Goal: Information Seeking & Learning: Find specific fact

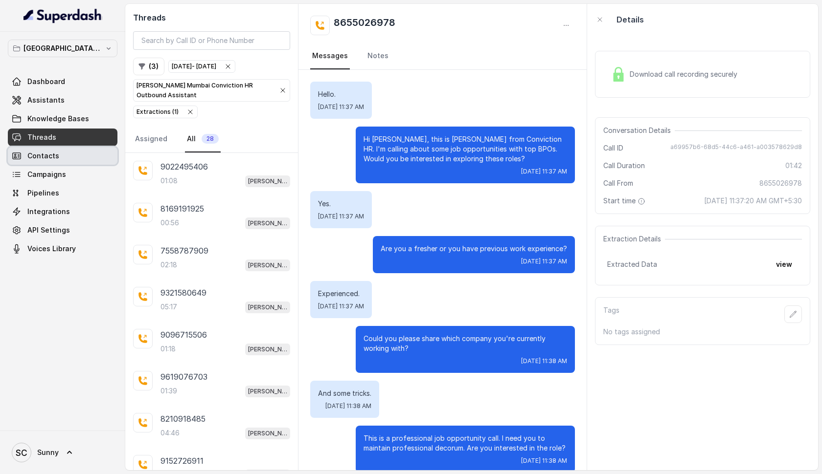
scroll to position [763, 0]
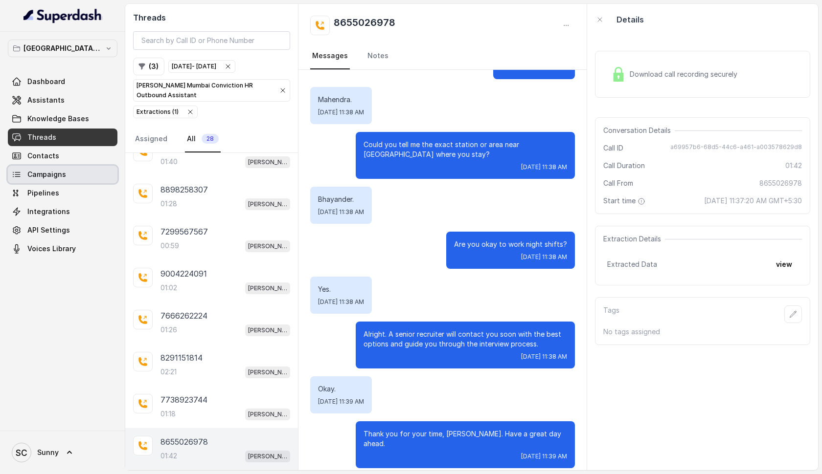
click at [41, 175] on span "Campaigns" at bounding box center [46, 175] width 39 height 10
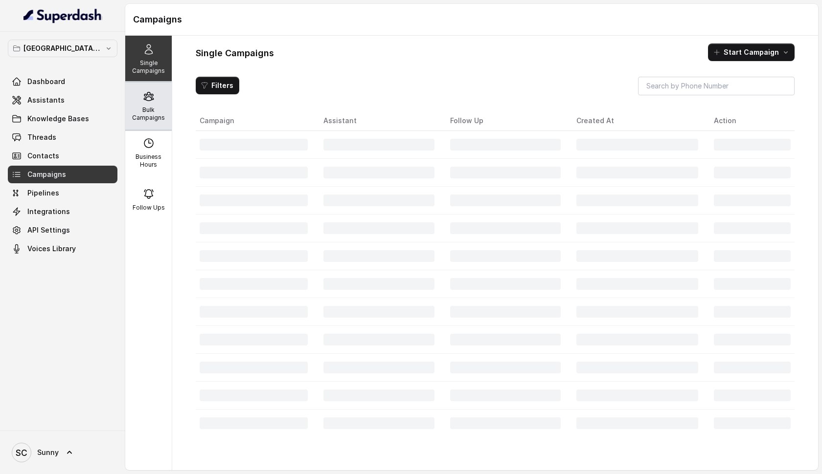
click at [150, 99] on icon at bounding box center [149, 96] width 12 height 12
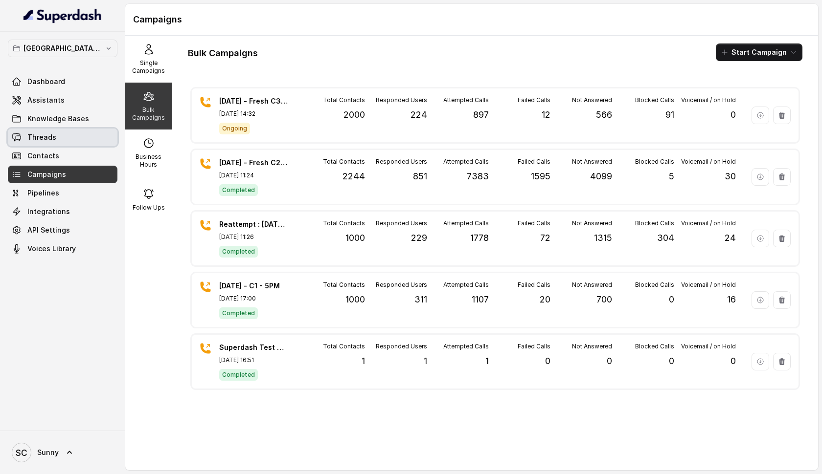
click at [38, 140] on span "Threads" at bounding box center [41, 138] width 29 height 10
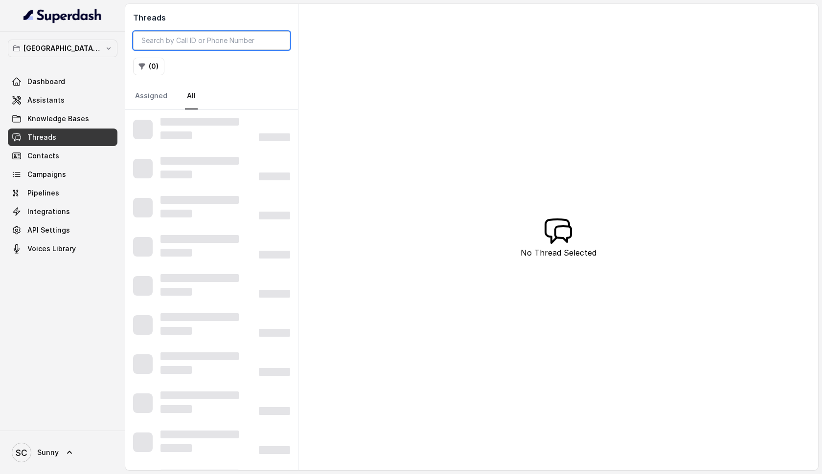
click at [183, 40] on input "search" at bounding box center [211, 40] width 157 height 19
paste input "8655026978"
type input "8655026978"
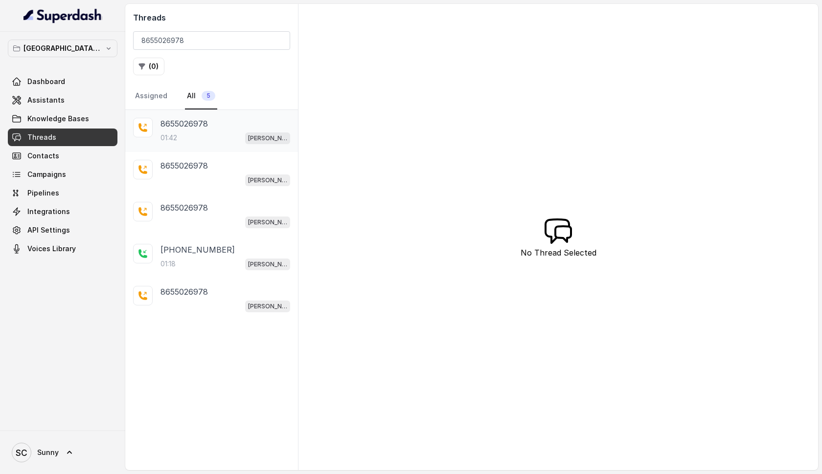
click at [194, 125] on p "8655026978" at bounding box center [183, 124] width 47 height 12
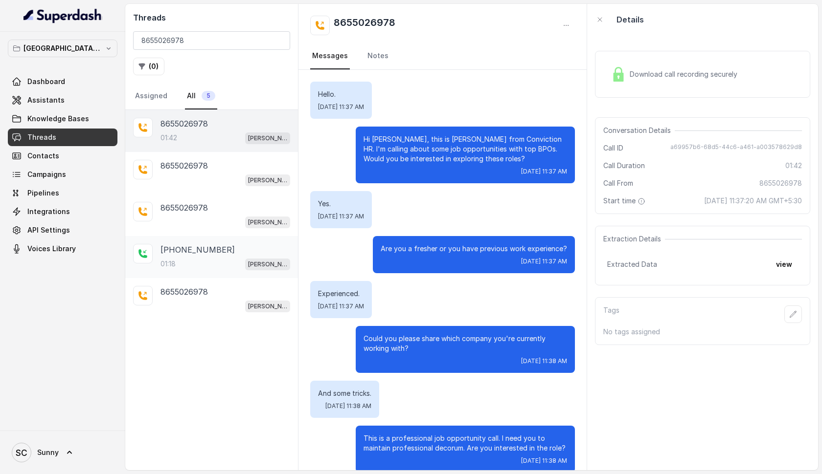
click at [185, 264] on div "01:18 [PERSON_NAME] Mumbai Conviction HR Outbound Assistant" at bounding box center [225, 264] width 130 height 13
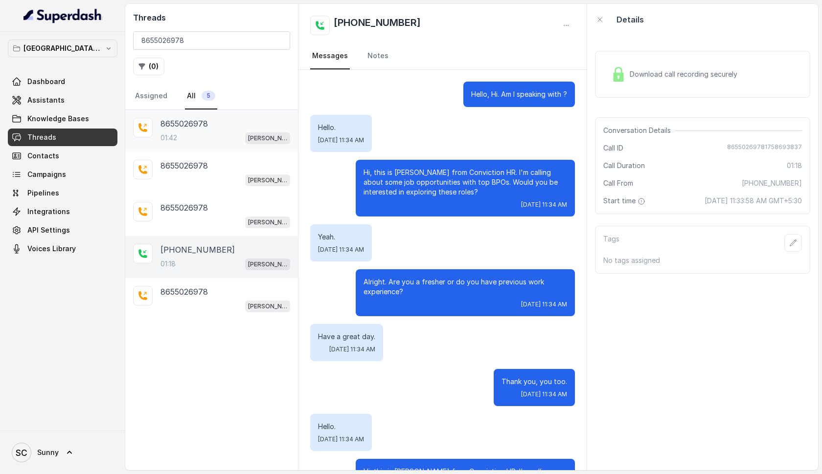
click at [186, 125] on p "8655026978" at bounding box center [183, 124] width 47 height 12
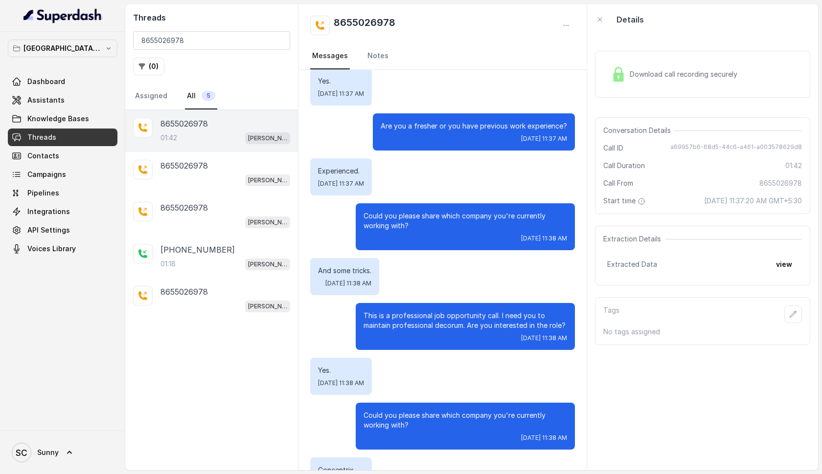
scroll to position [124, 0]
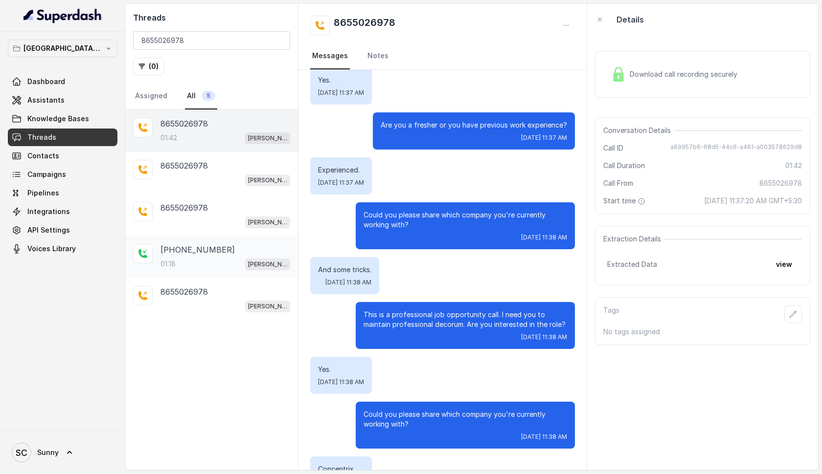
click at [168, 262] on p "01:18" at bounding box center [167, 264] width 15 height 10
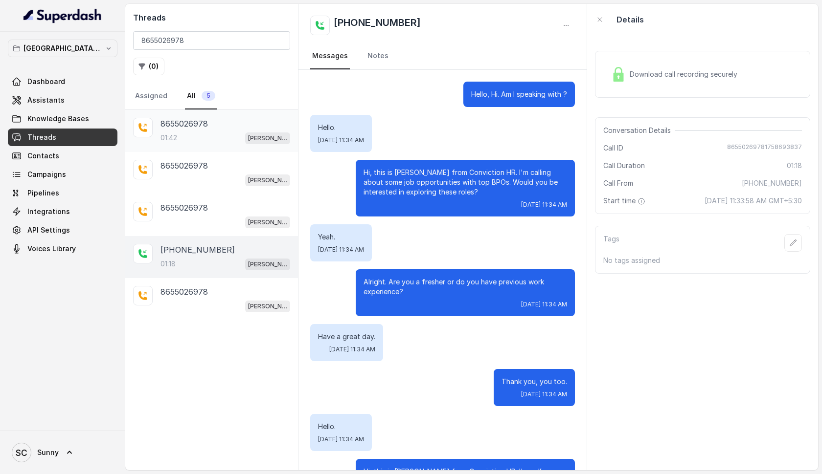
click at [184, 126] on p "8655026978" at bounding box center [183, 124] width 47 height 12
